Goal: Information Seeking & Learning: Learn about a topic

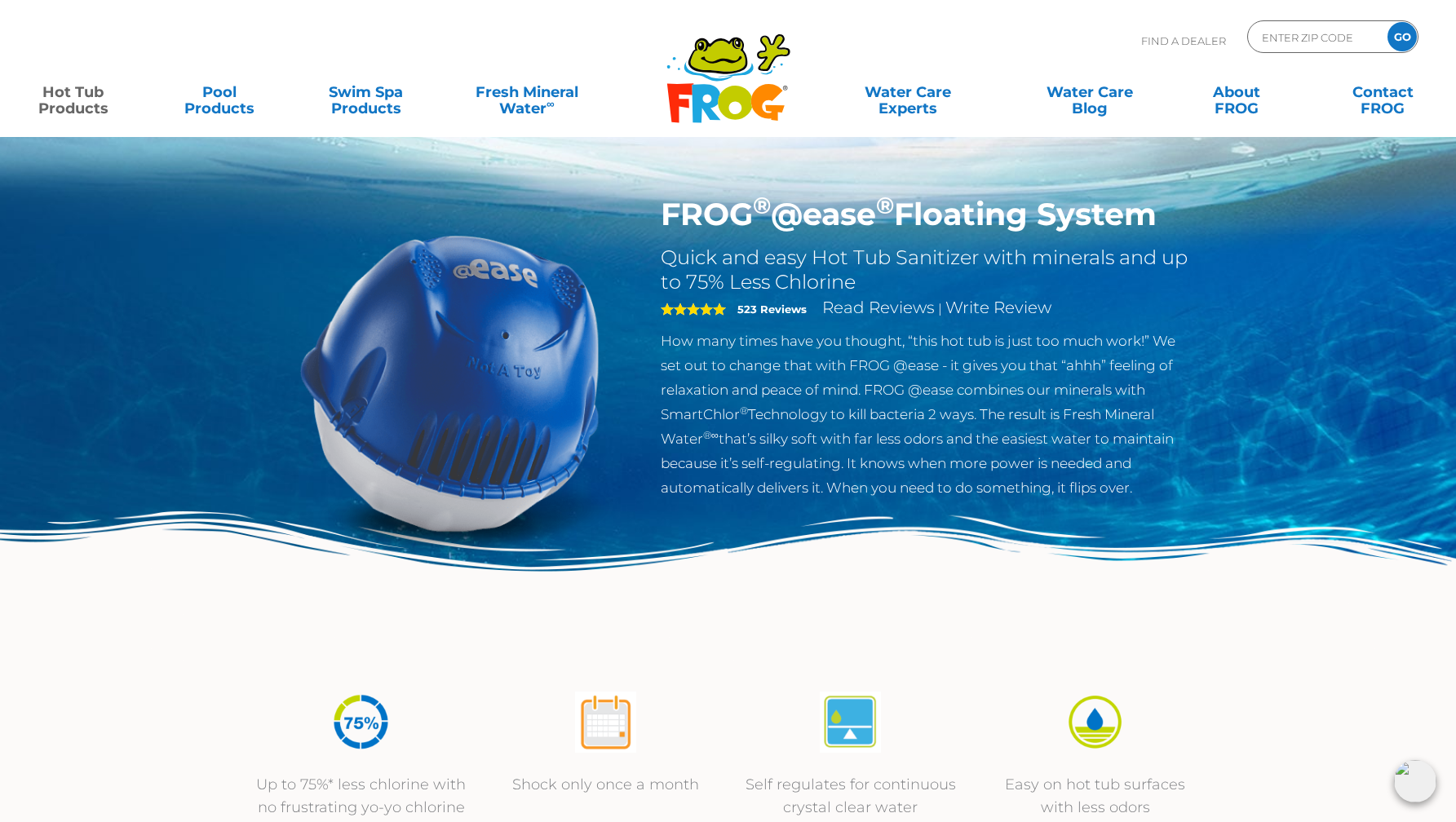
drag, startPoint x: 1173, startPoint y: 213, endPoint x: 664, endPoint y: 217, distance: 509.0
click at [664, 217] on h1 "FROG ® @ease ® Floating System" at bounding box center [926, 214] width 532 height 37
copy h1 "FROG ® @ease ® Floating System"
click at [745, 400] on p "How many times have you thought, “this hot tub is just too much work!” We set o…" at bounding box center [926, 414] width 532 height 171
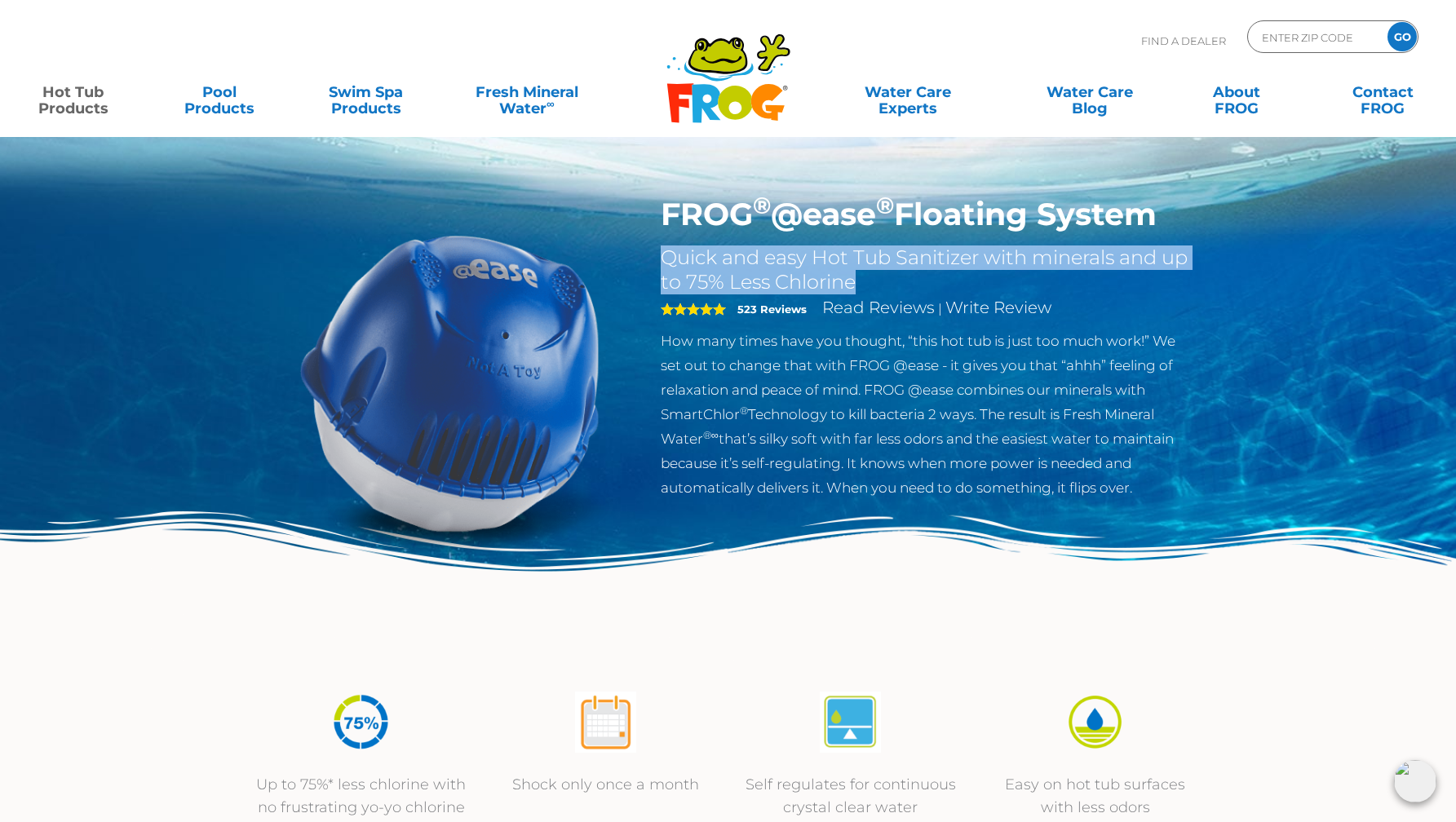
drag, startPoint x: 657, startPoint y: 255, endPoint x: 862, endPoint y: 286, distance: 207.3
click at [862, 286] on div "FROG ® @ease ® Floating System Quick and easy Hot Tub Sanitizer with minerals a…" at bounding box center [926, 352] width 557 height 312
copy h2 "Quick and easy Hot Tub Sanitizer with minerals and up to 75% Less Chlorine"
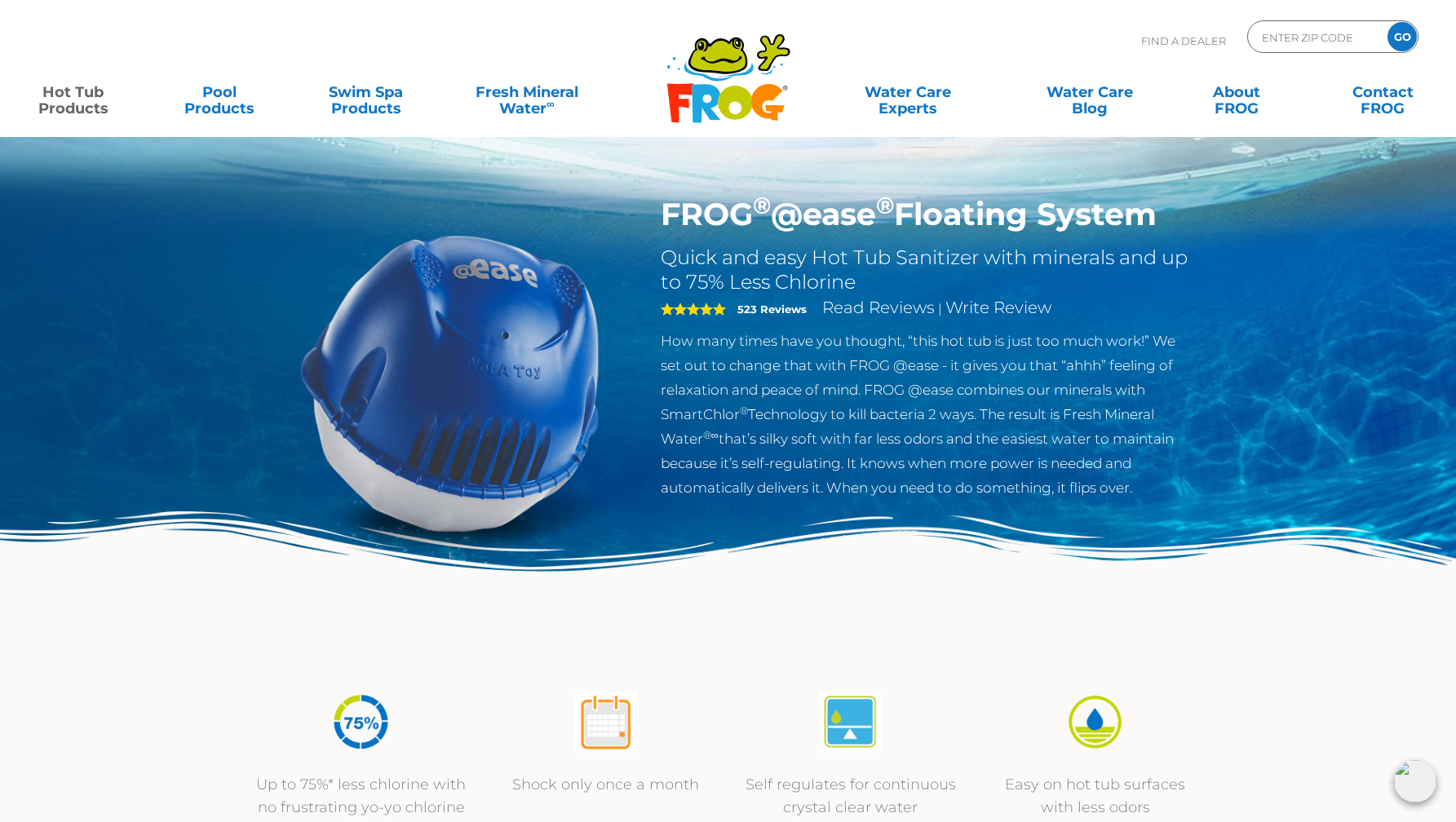
click at [698, 358] on p "How many times have you thought, “this hot tub is just too much work!” We set o…" at bounding box center [926, 414] width 532 height 171
drag, startPoint x: 661, startPoint y: 341, endPoint x: 1156, endPoint y: 494, distance: 518.1
click at [1156, 494] on p "How many times have you thought, “this hot tub is just too much work!” We set o…" at bounding box center [926, 414] width 532 height 171
copy p "How many times have you thought, “this hot tub is just too much work!” We set o…"
click at [1069, 417] on p "How many times have you thought, “this hot tub is just too much work!” We set o…" at bounding box center [926, 414] width 532 height 171
